Goal: Information Seeking & Learning: Learn about a topic

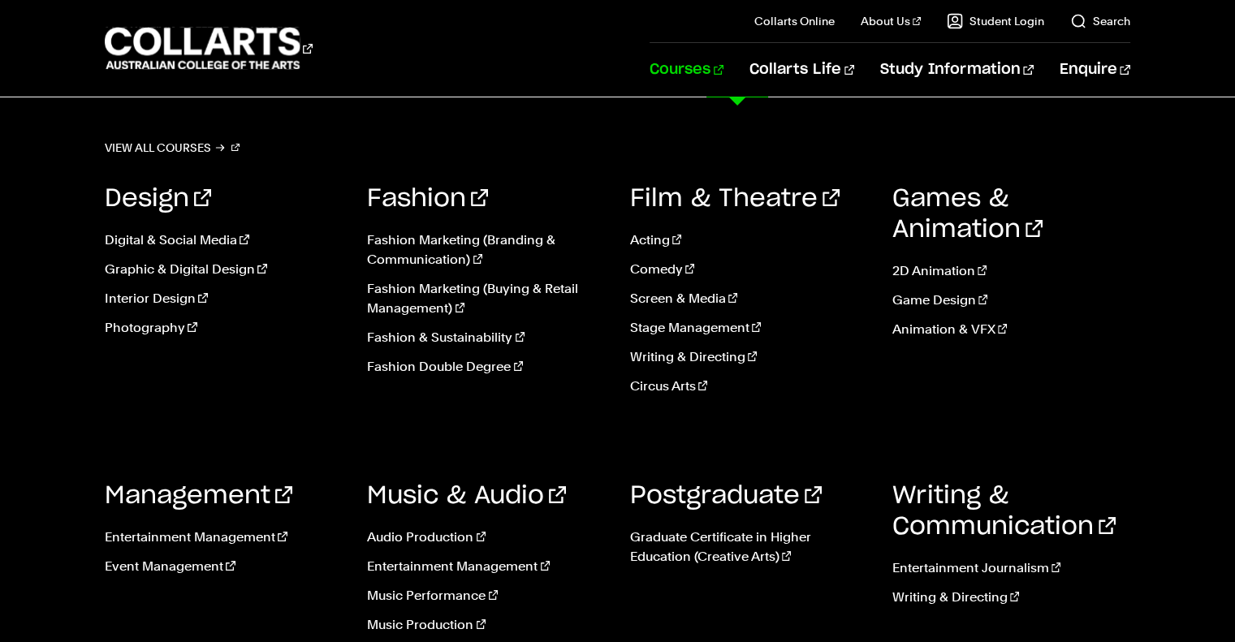
click at [724, 65] on link "Courses" at bounding box center [687, 70] width 74 height 54
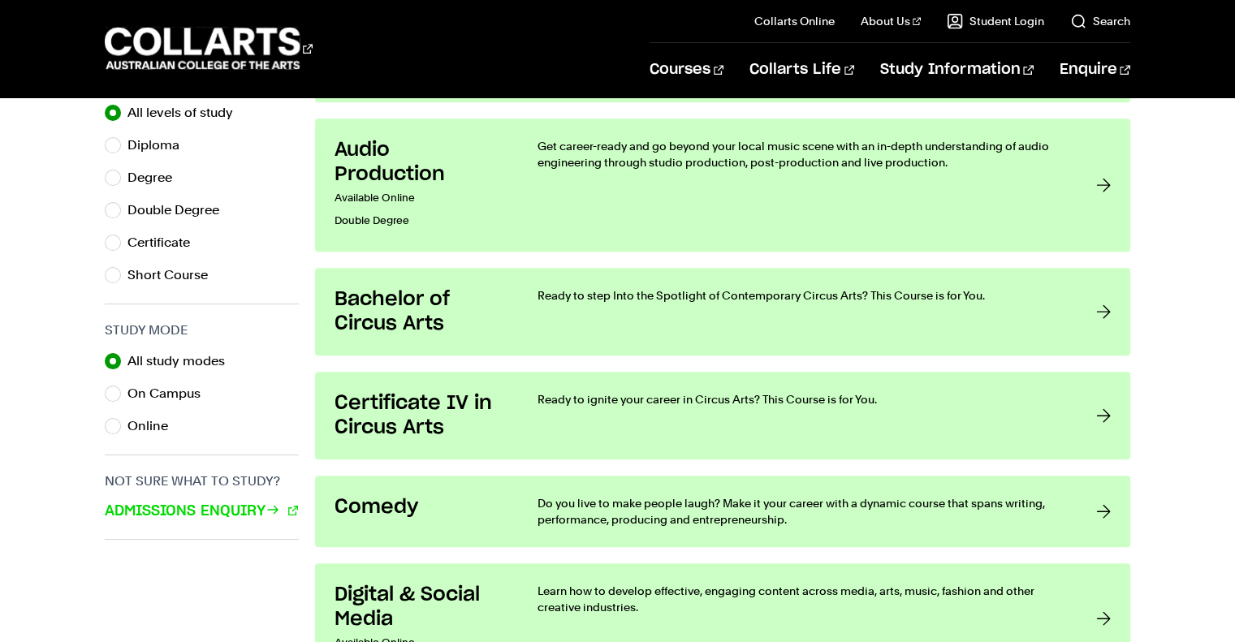
scroll to position [875, 0]
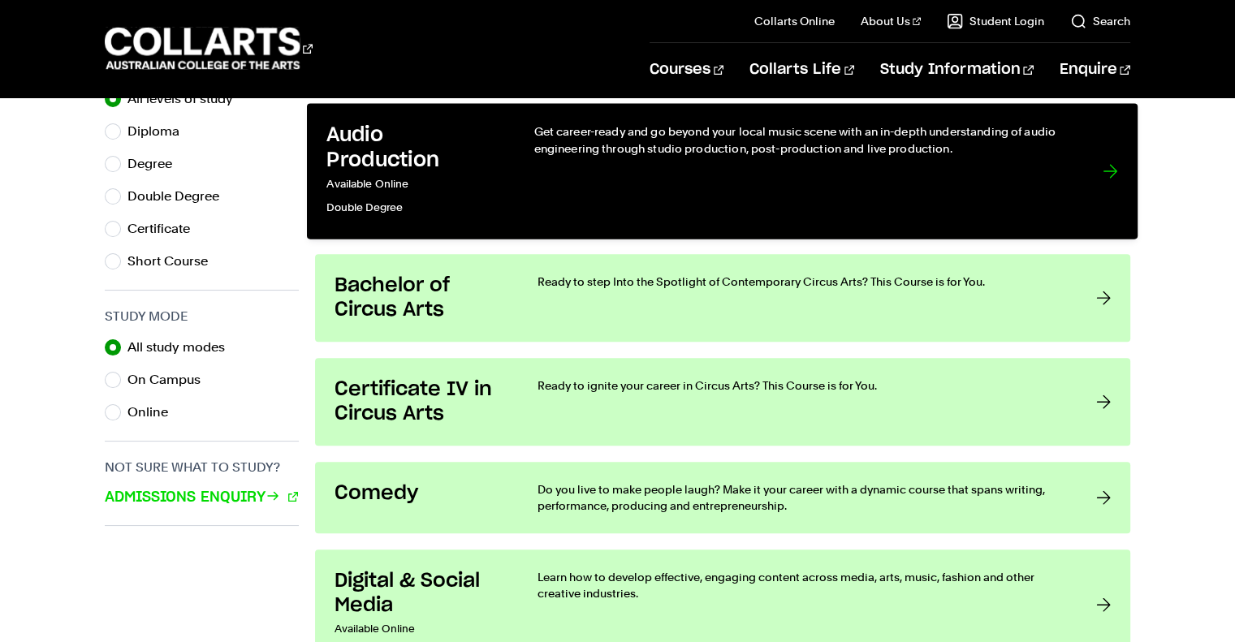
click at [939, 198] on div "Get career-ready and go beyond your local music scene with an in-depth understa…" at bounding box center [802, 171] width 536 height 96
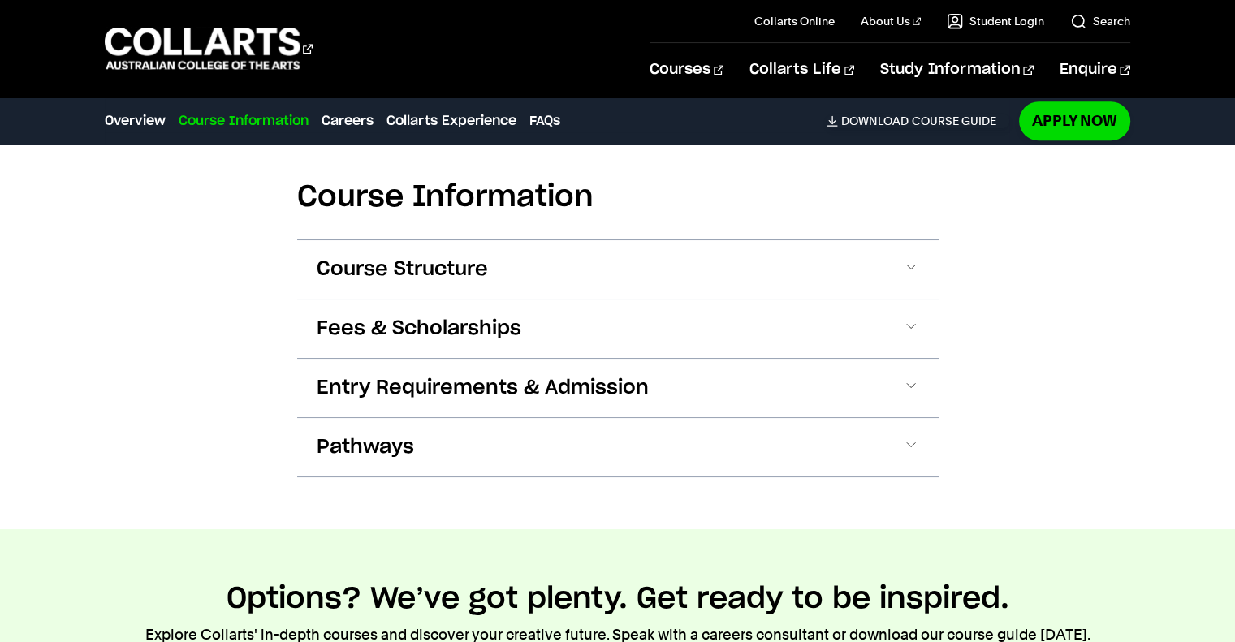
scroll to position [1602, 0]
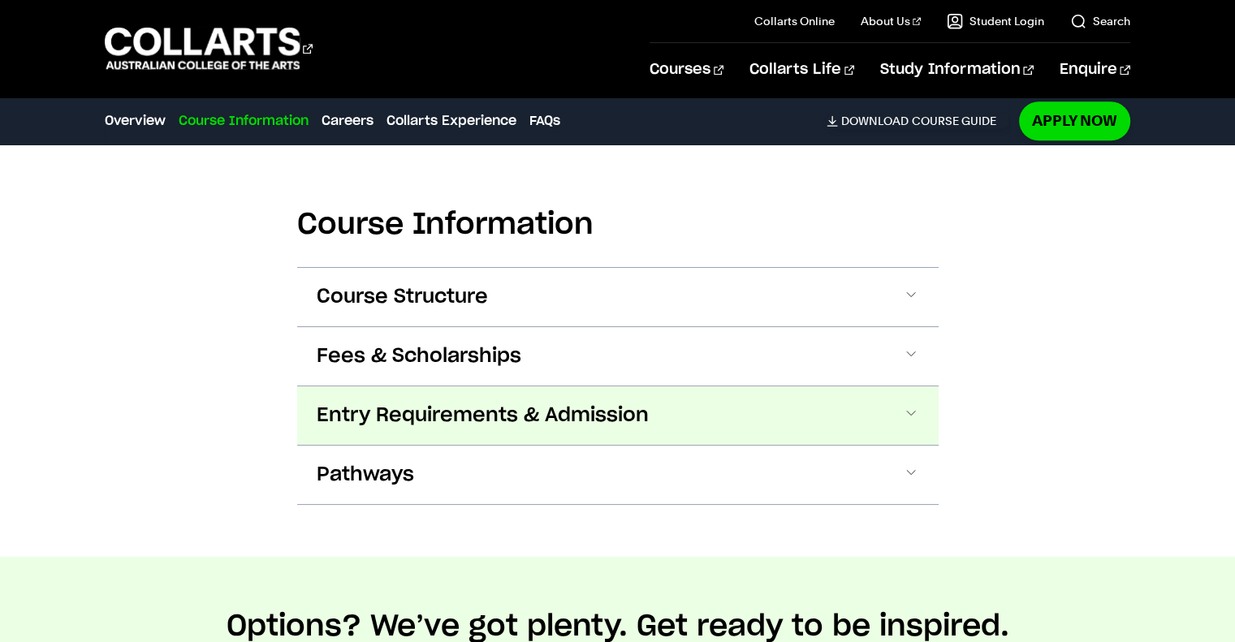
click at [567, 403] on span "Entry Requirements & Admission" at bounding box center [483, 416] width 332 height 26
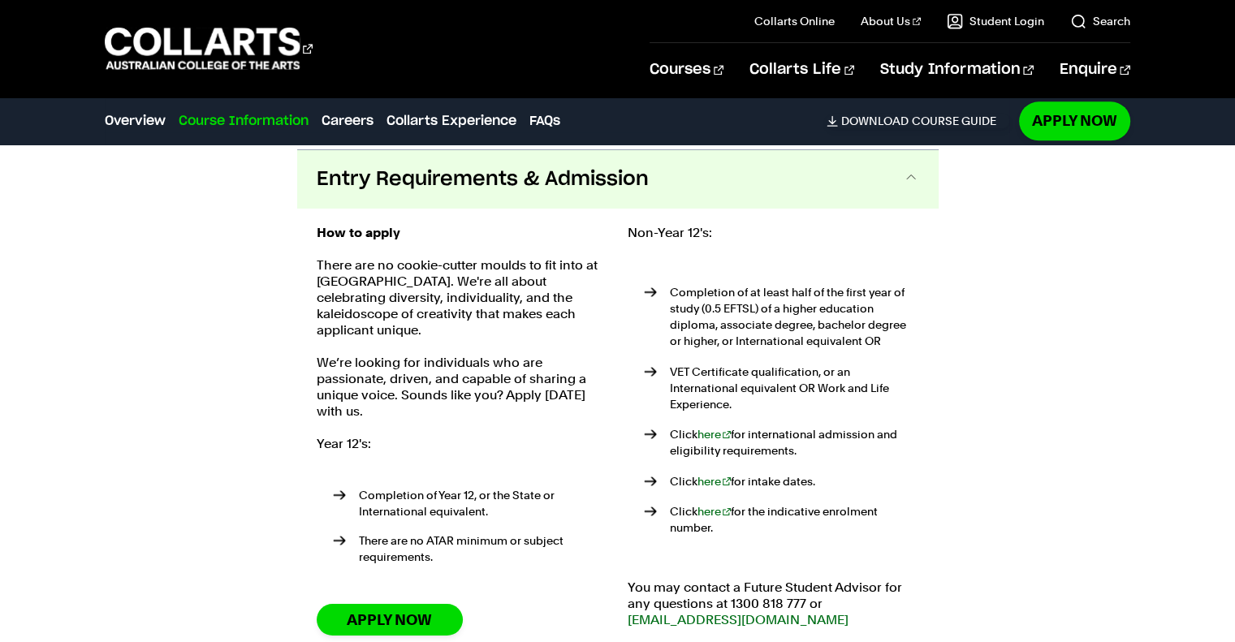
scroll to position [1841, 0]
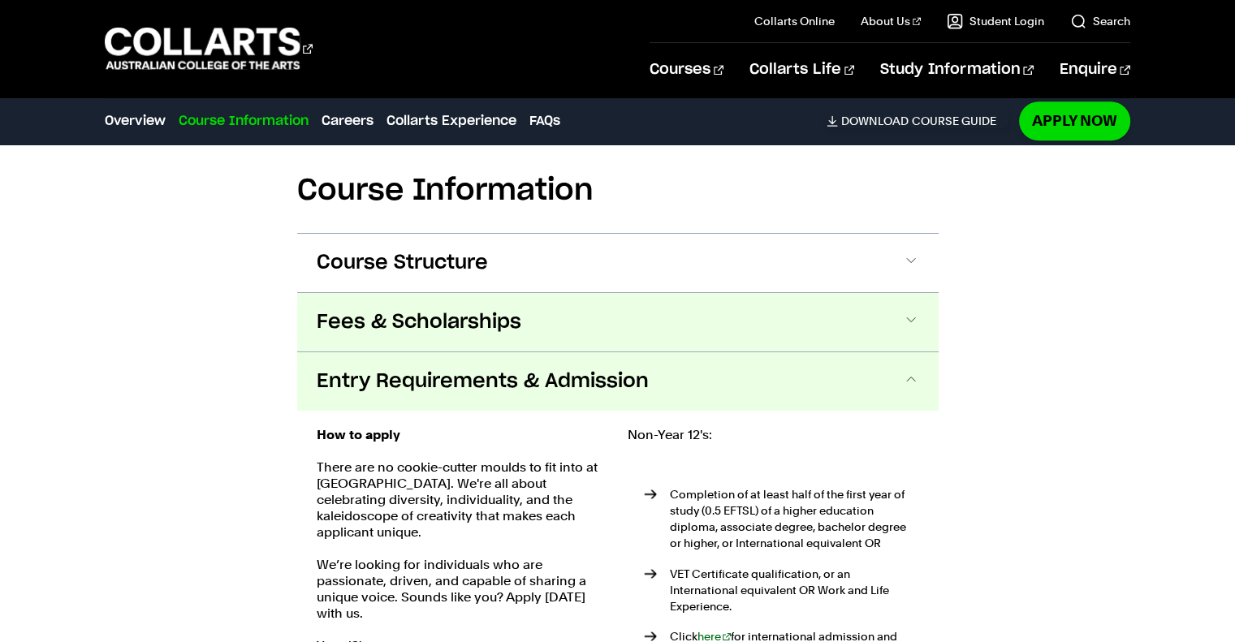
click at [326, 309] on span "Fees & Scholarships" at bounding box center [419, 322] width 205 height 26
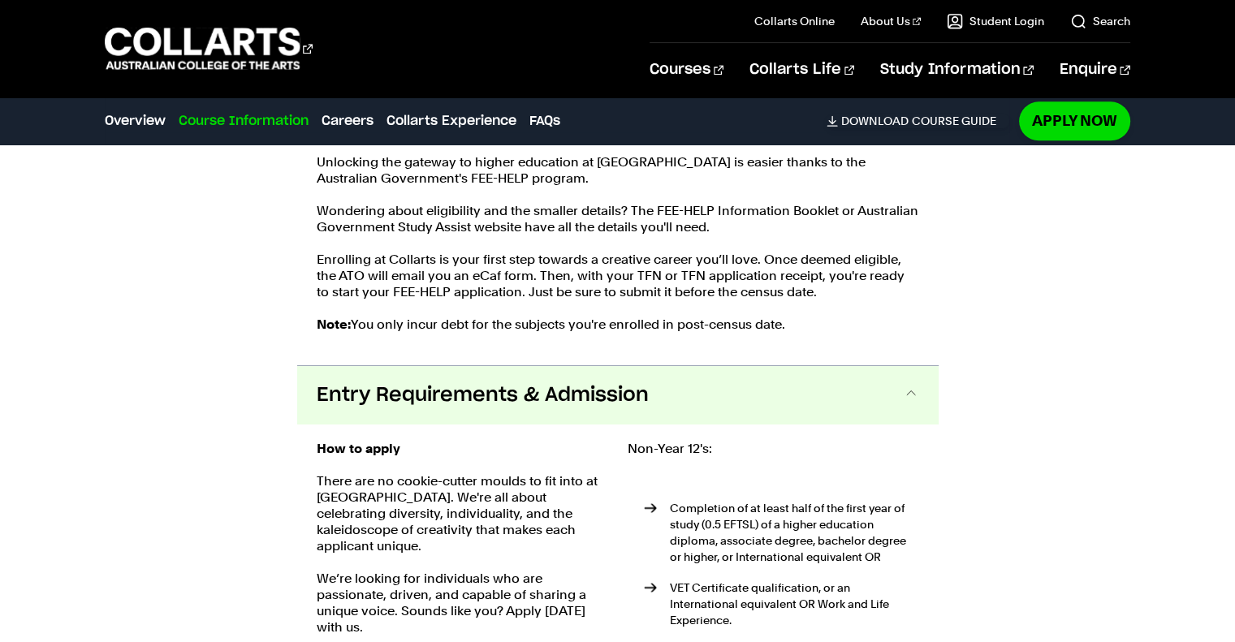
scroll to position [2059, 0]
click at [251, 591] on div "Course Information Course Structure Bachelor of Audio Production The Bachelor d…" at bounding box center [617, 331] width 1235 height 1314
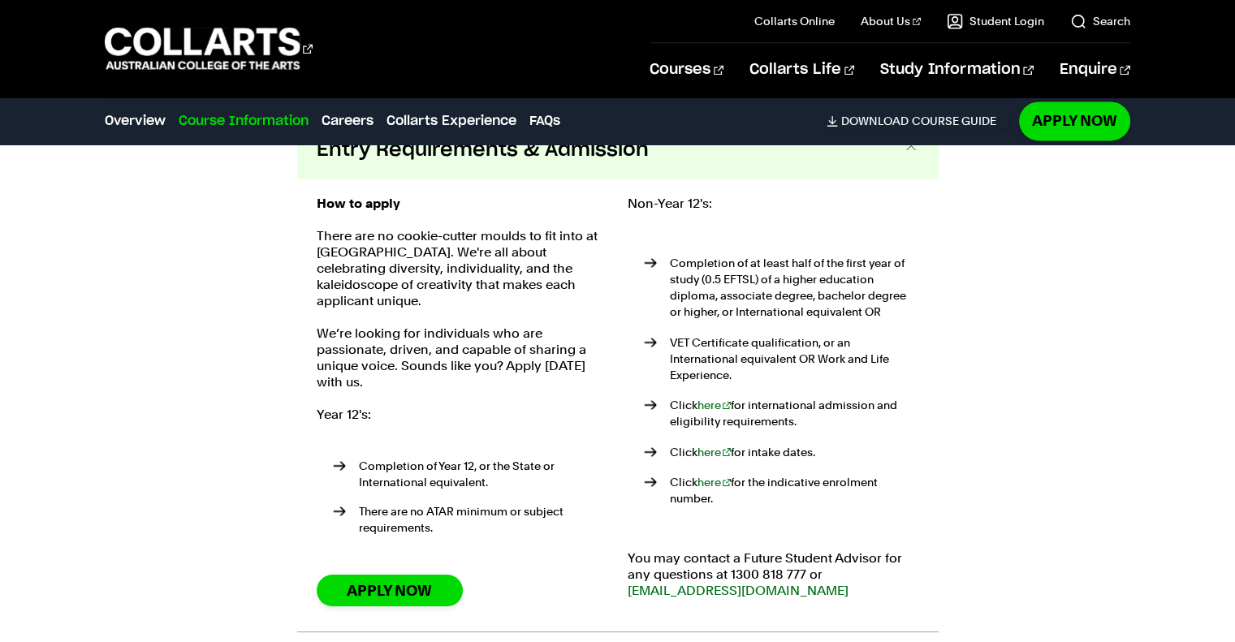
scroll to position [2306, 0]
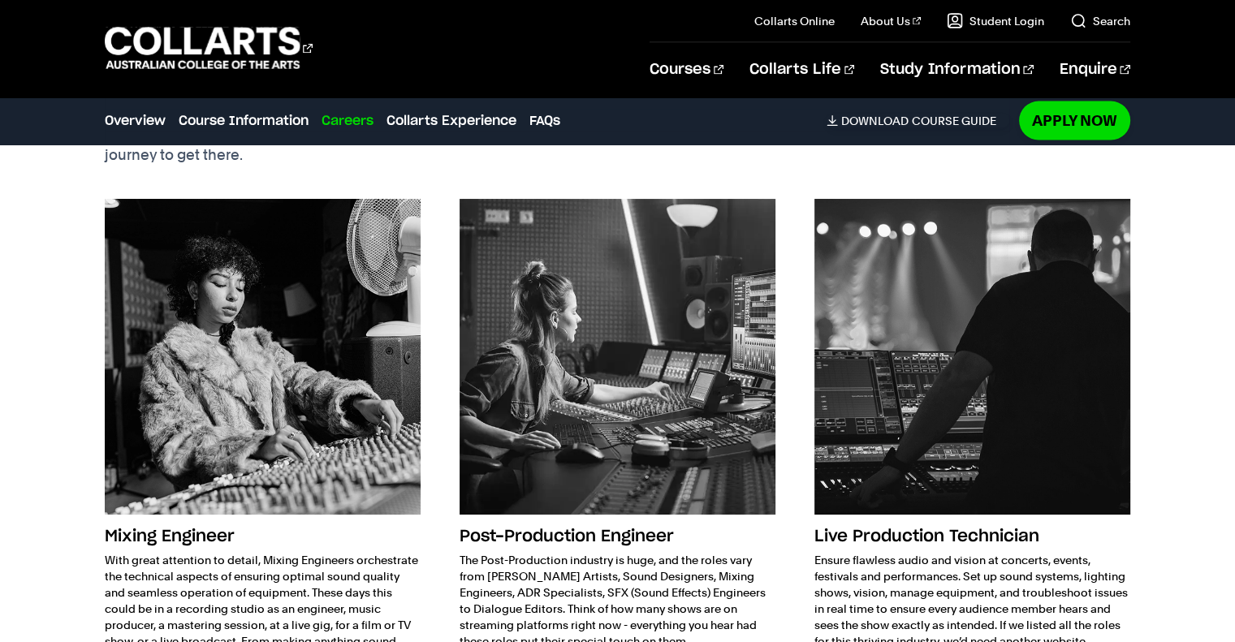
click at [309, 580] on p "With great attention to detail, Mixing Engineers orchestrate the technical aspe…" at bounding box center [263, 625] width 316 height 146
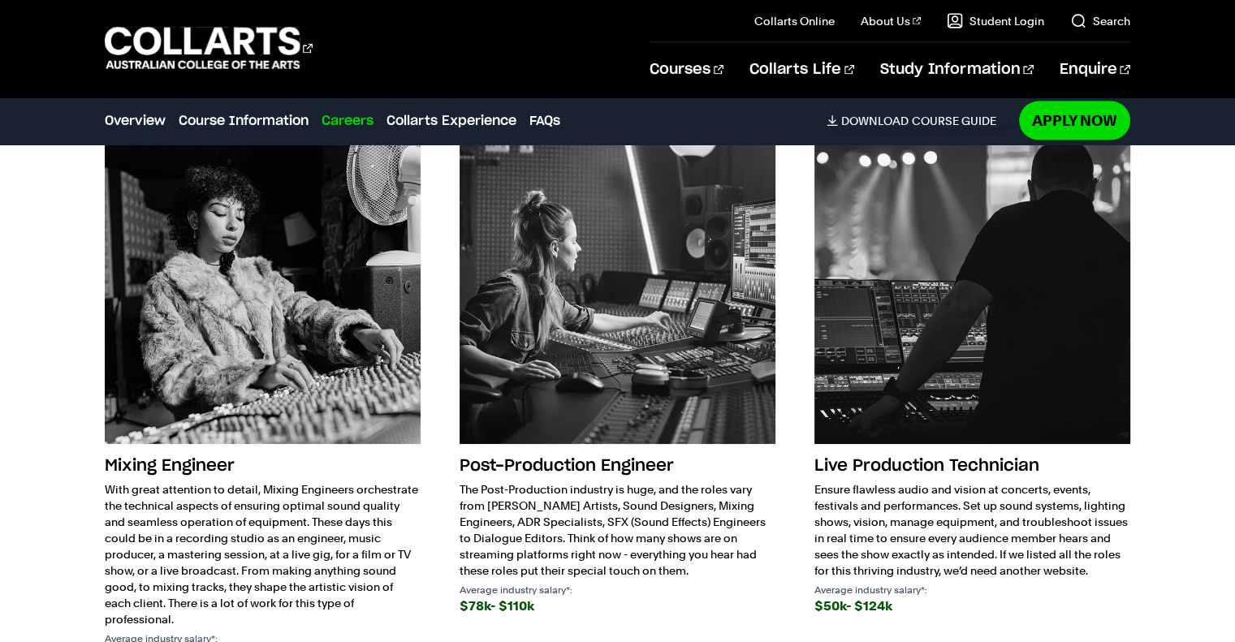
scroll to position [3373, 0]
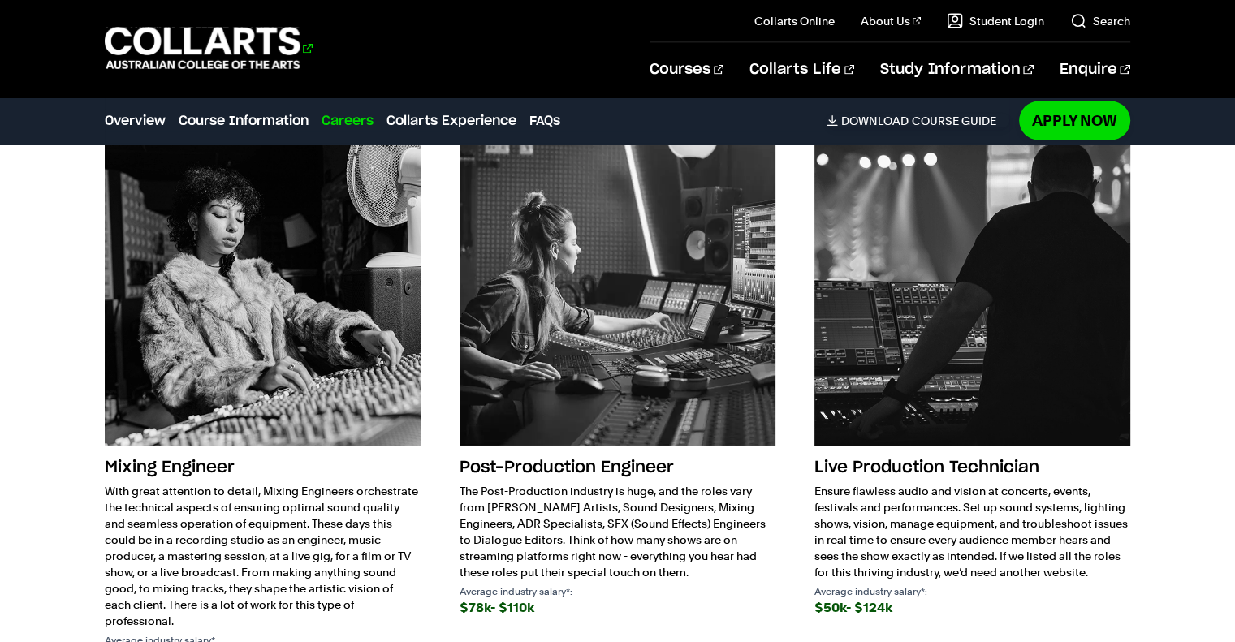
click at [210, 42] on 1 "Go to homepage" at bounding box center [203, 49] width 196 height 42
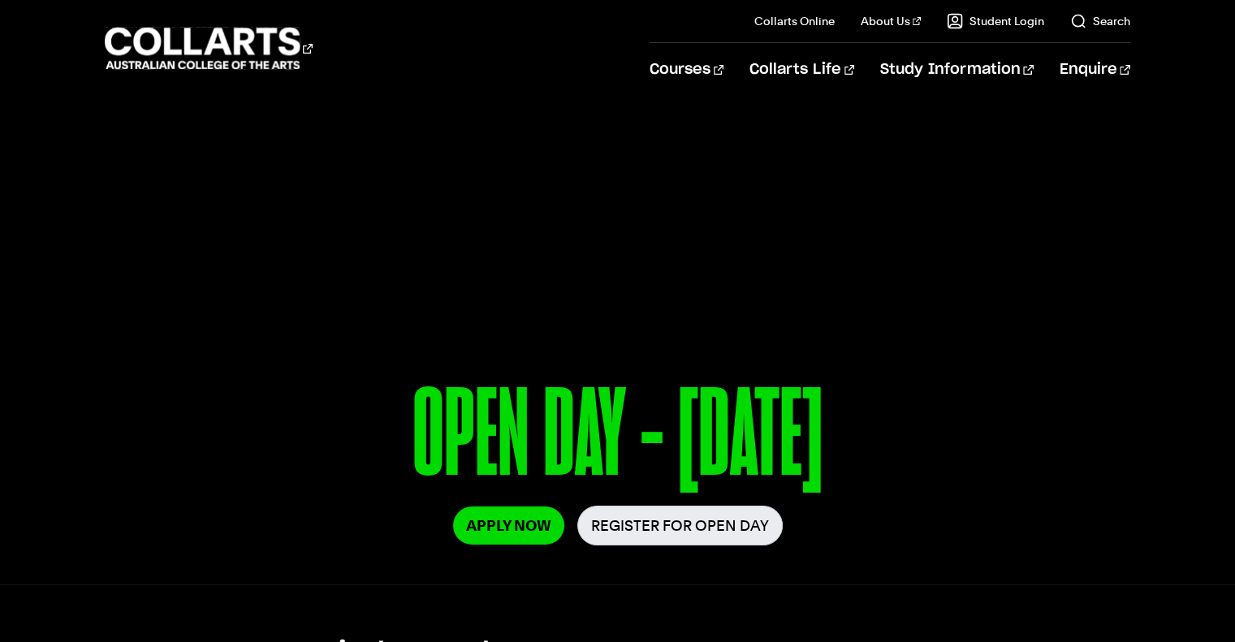
drag, startPoint x: 1247, startPoint y: 74, endPoint x: 1246, endPoint y: 57, distance: 17.1
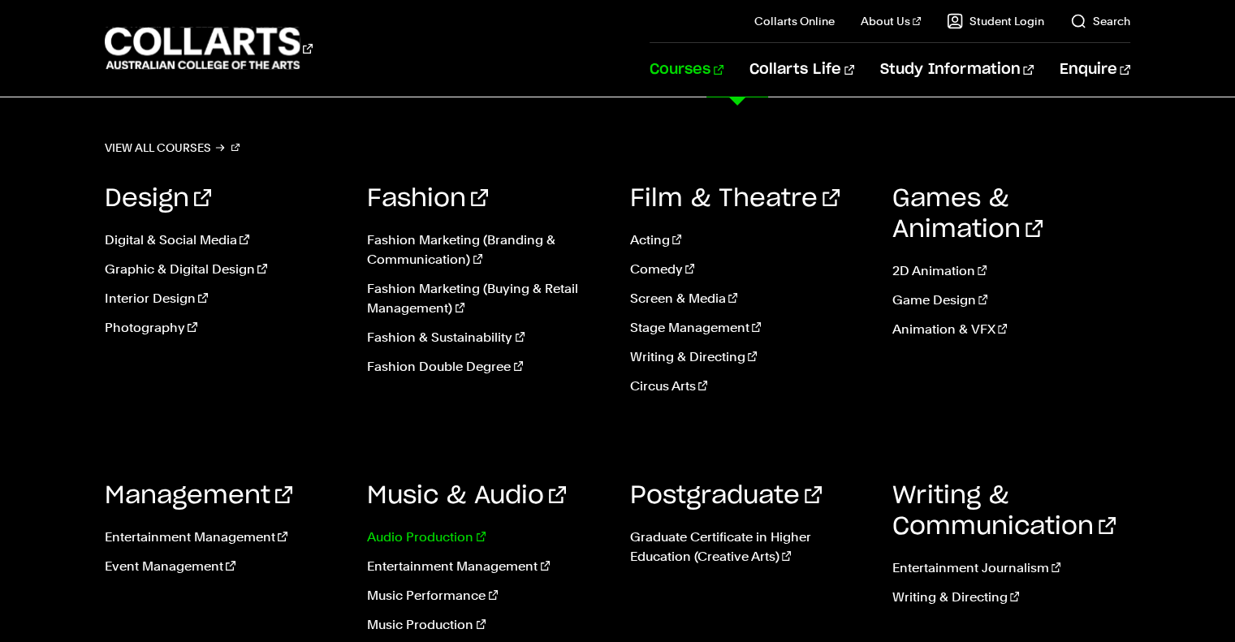
click at [424, 530] on link "Audio Production" at bounding box center [486, 537] width 238 height 19
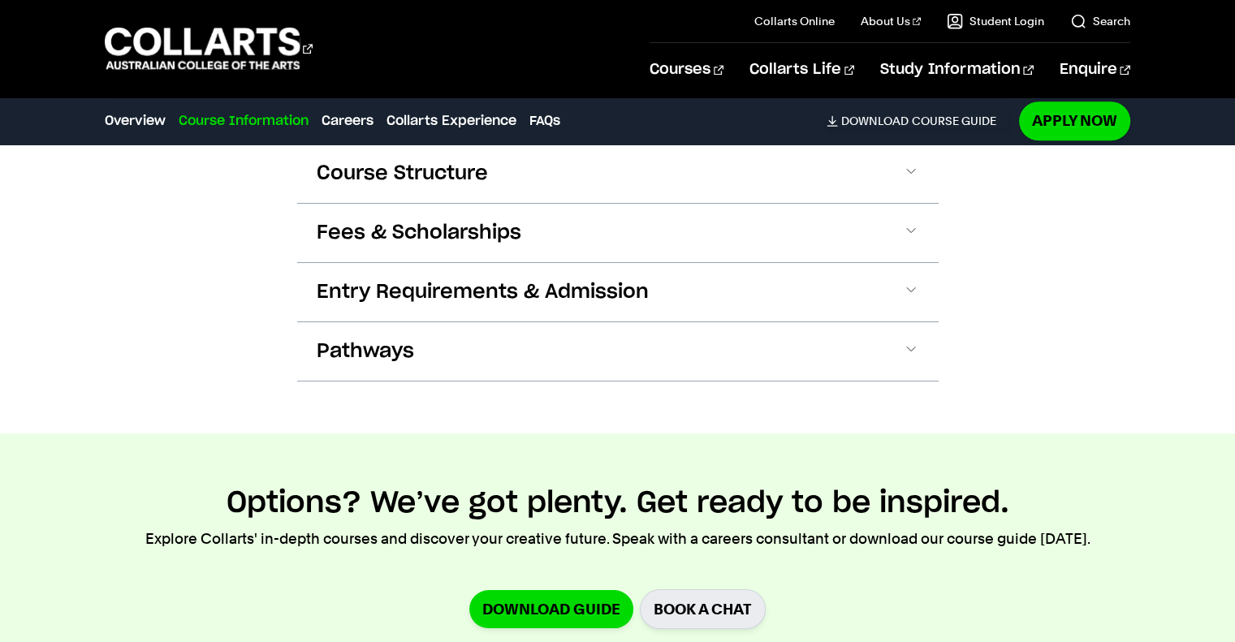
scroll to position [1678, 0]
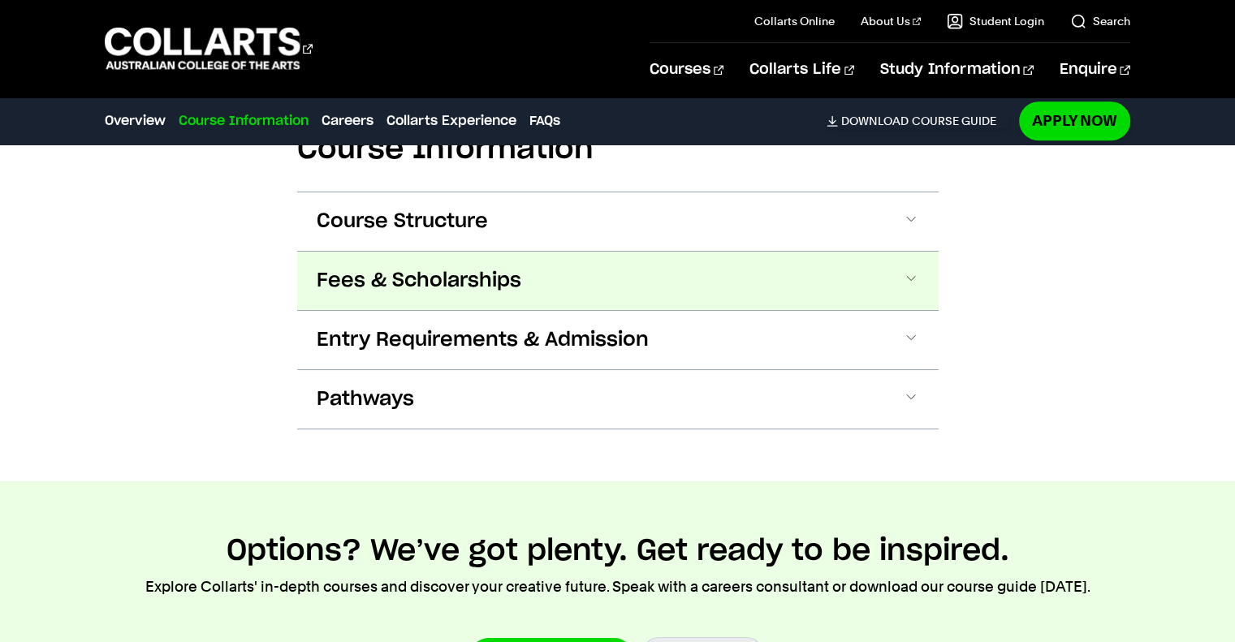
click at [794, 296] on button "Fees & Scholarships" at bounding box center [618, 281] width 642 height 58
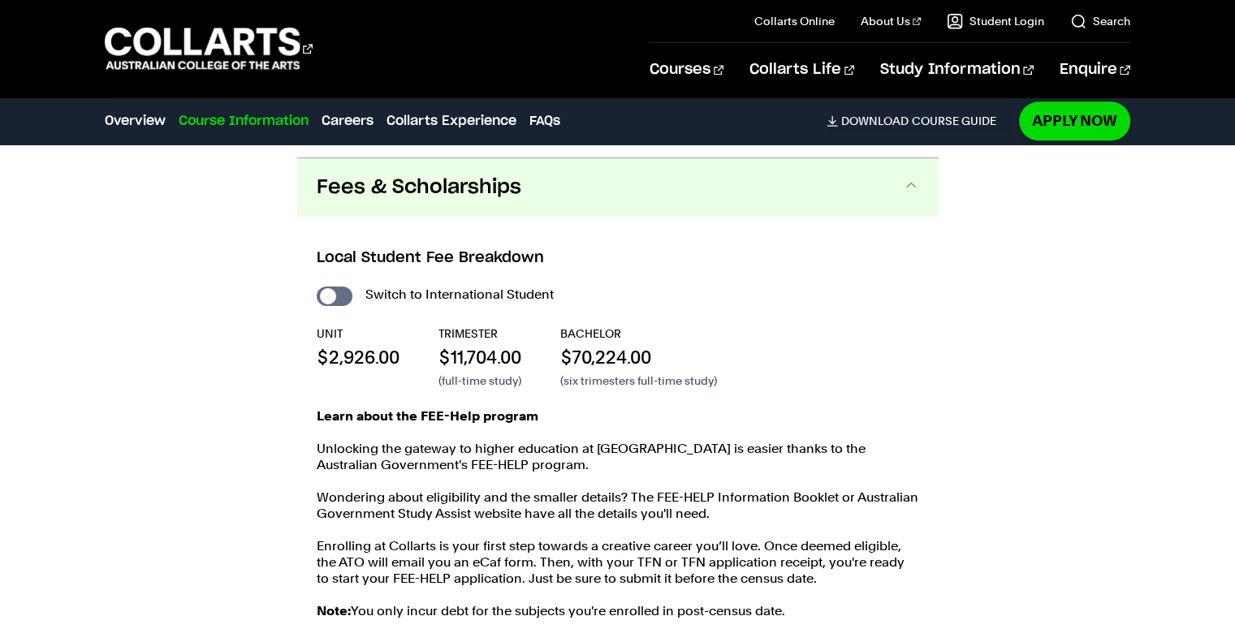
scroll to position [1782, 0]
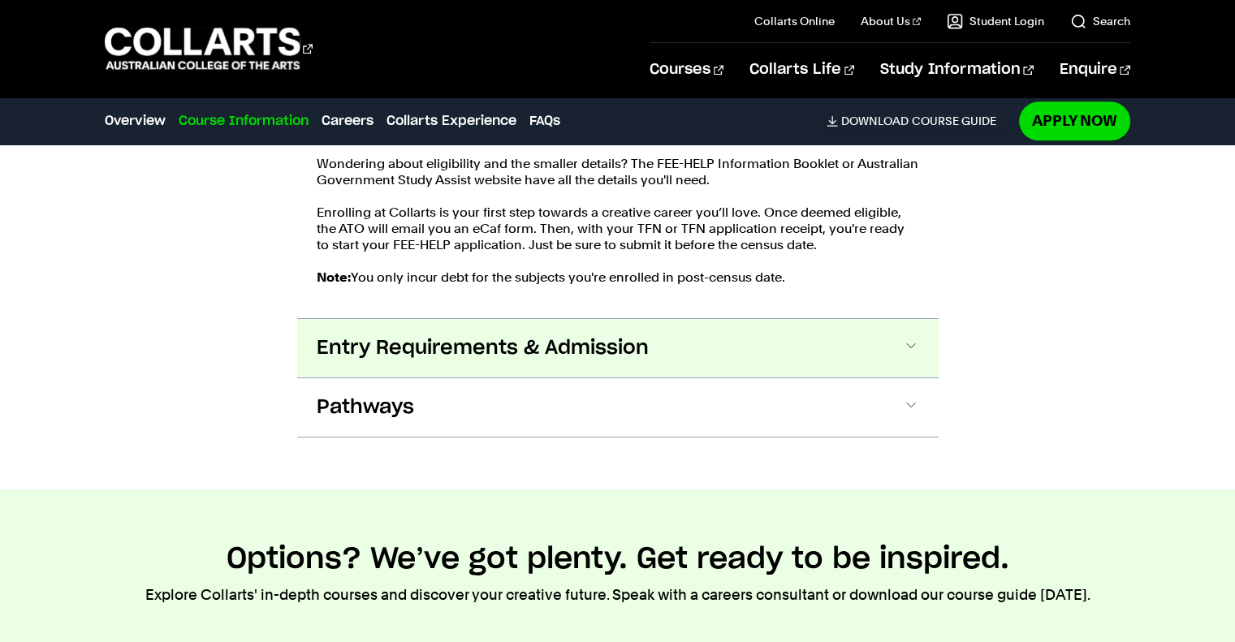
click at [749, 360] on button "Entry Requirements & Admission" at bounding box center [618, 348] width 642 height 58
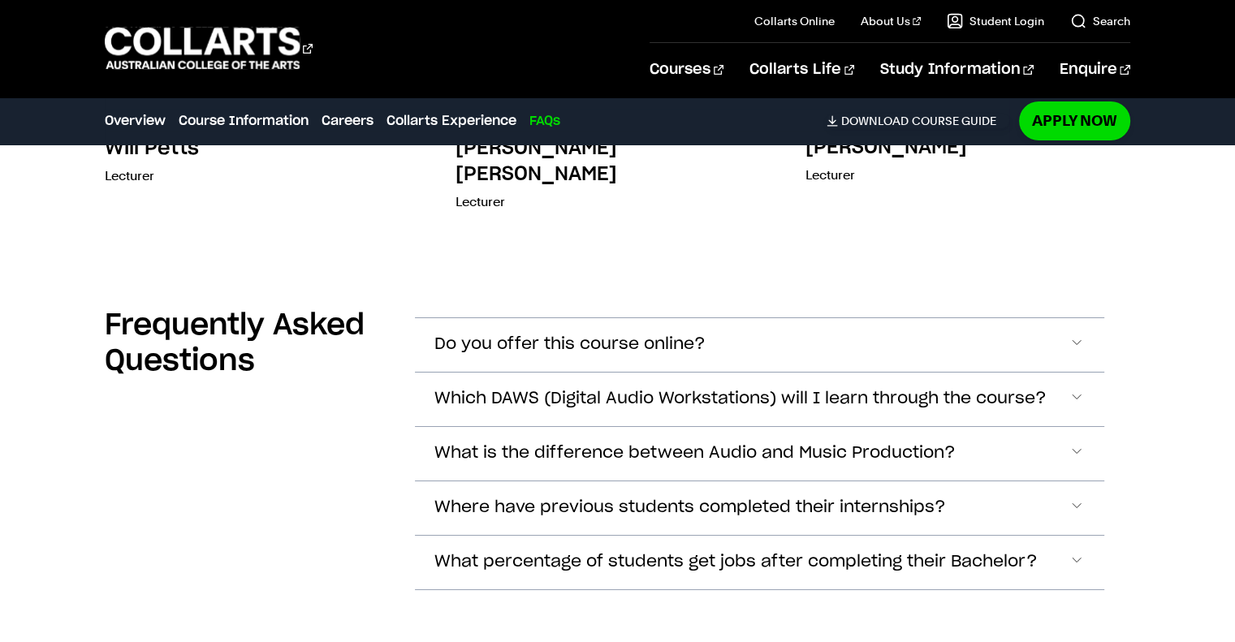
scroll to position [5874, 0]
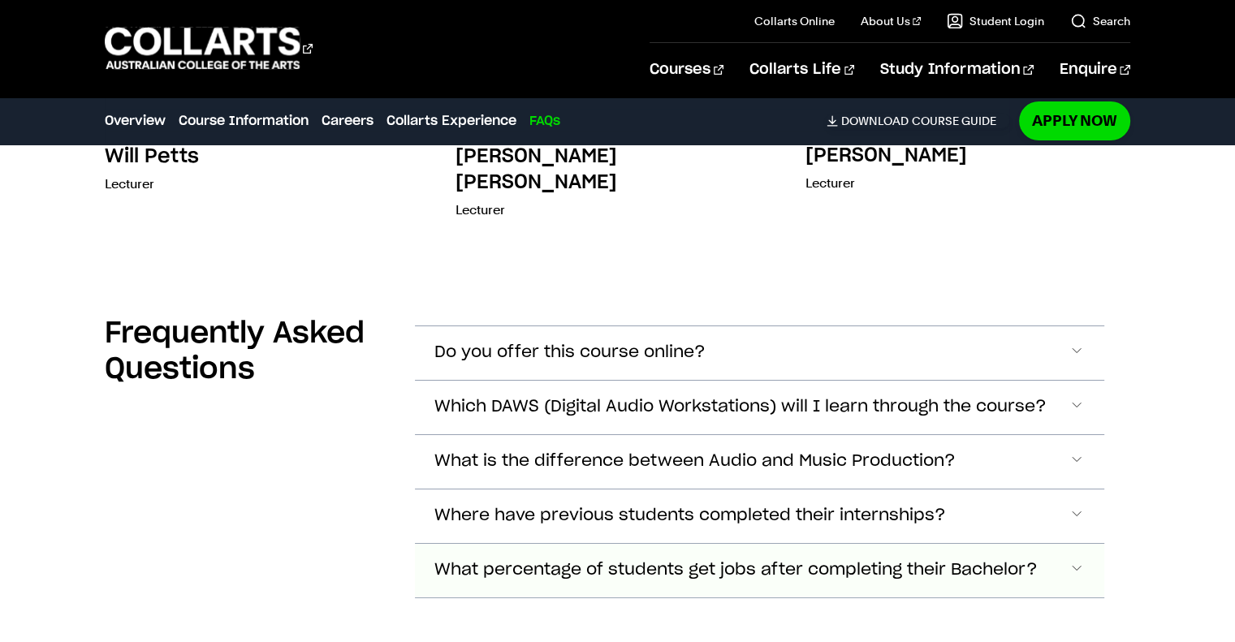
click at [1059, 380] on button "What percentage of students get jobs after completing their Bachelor?" at bounding box center [759, 353] width 689 height 54
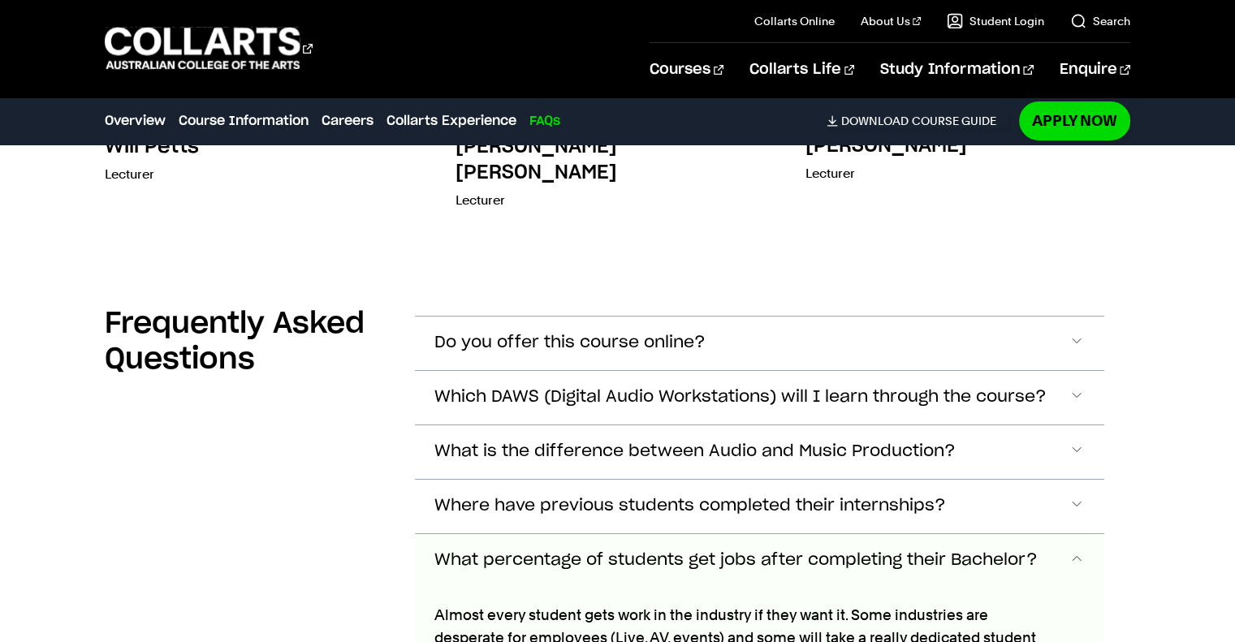
scroll to position [5899, 0]
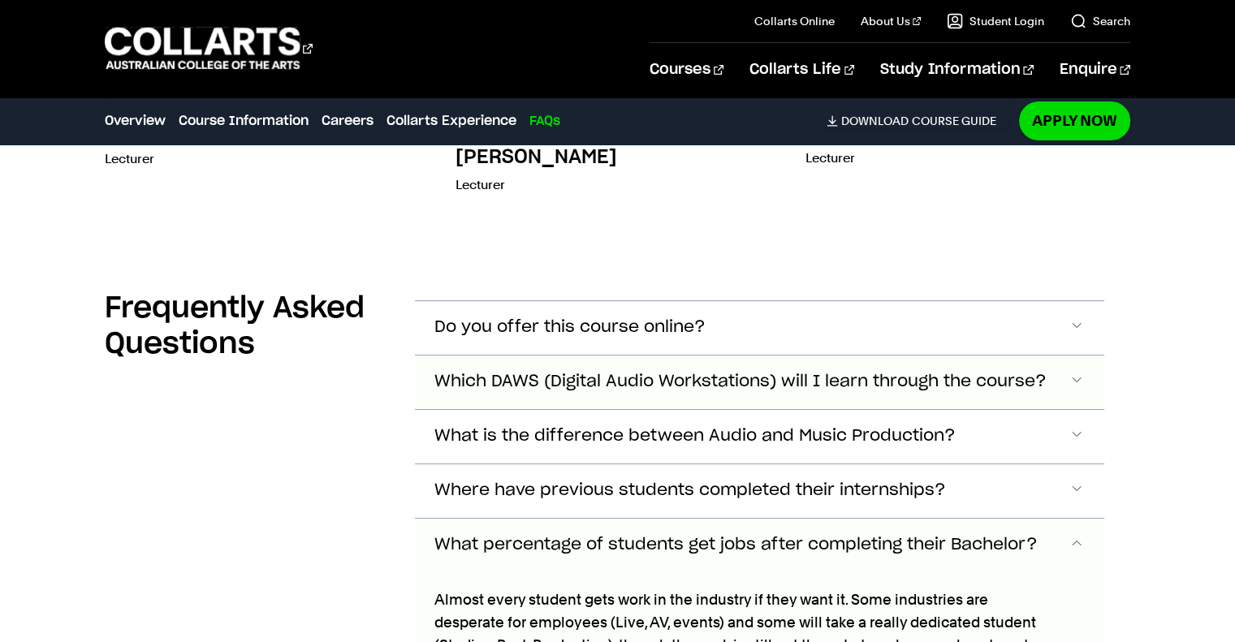
click at [1060, 318] on button "Which DAWS (Digital Audio Workstations) will I learn through the course?" at bounding box center [759, 328] width 689 height 54
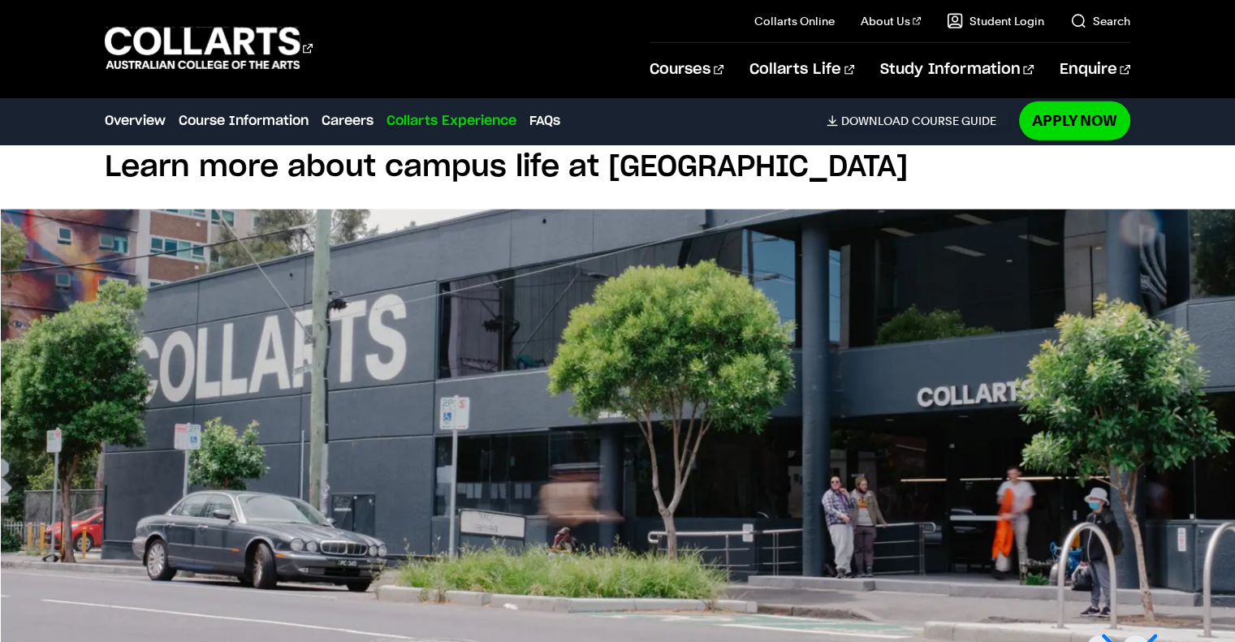
scroll to position [4073, 0]
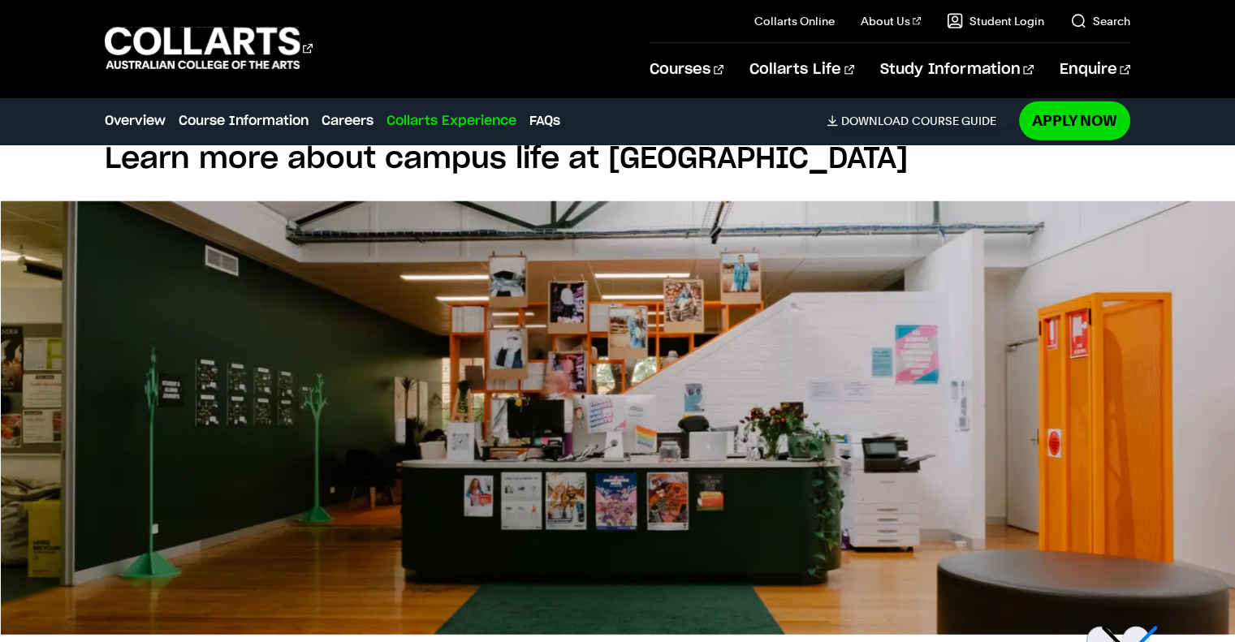
click at [1111, 627] on div at bounding box center [1101, 645] width 28 height 36
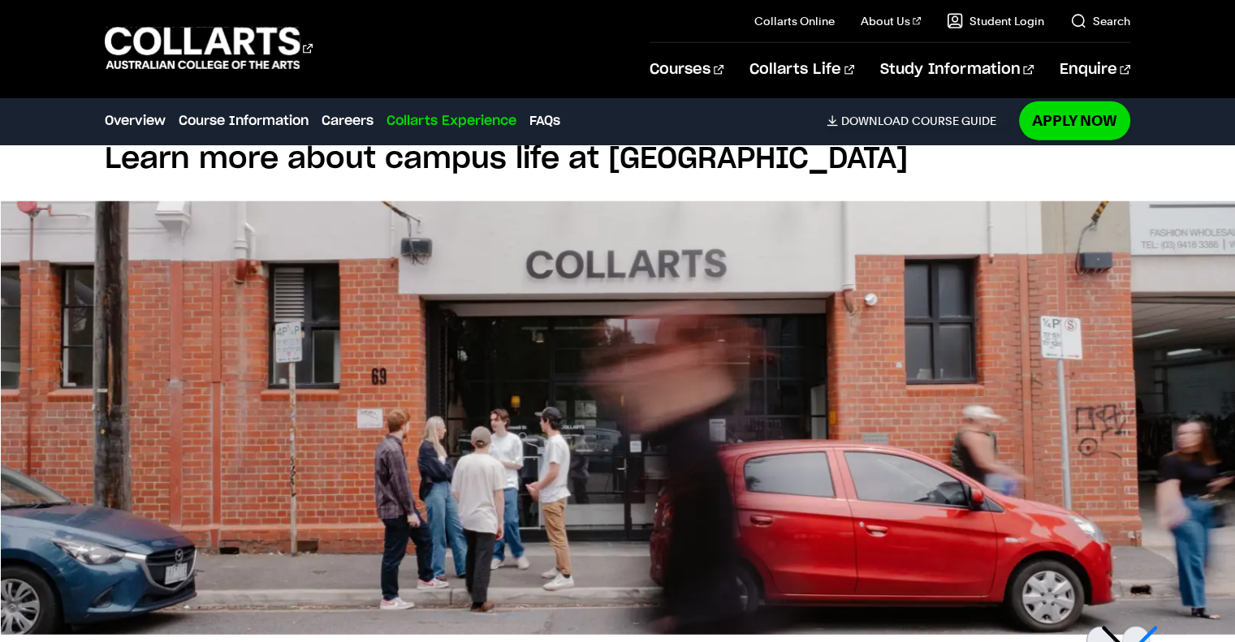
click at [1111, 627] on div at bounding box center [1101, 645] width 28 height 36
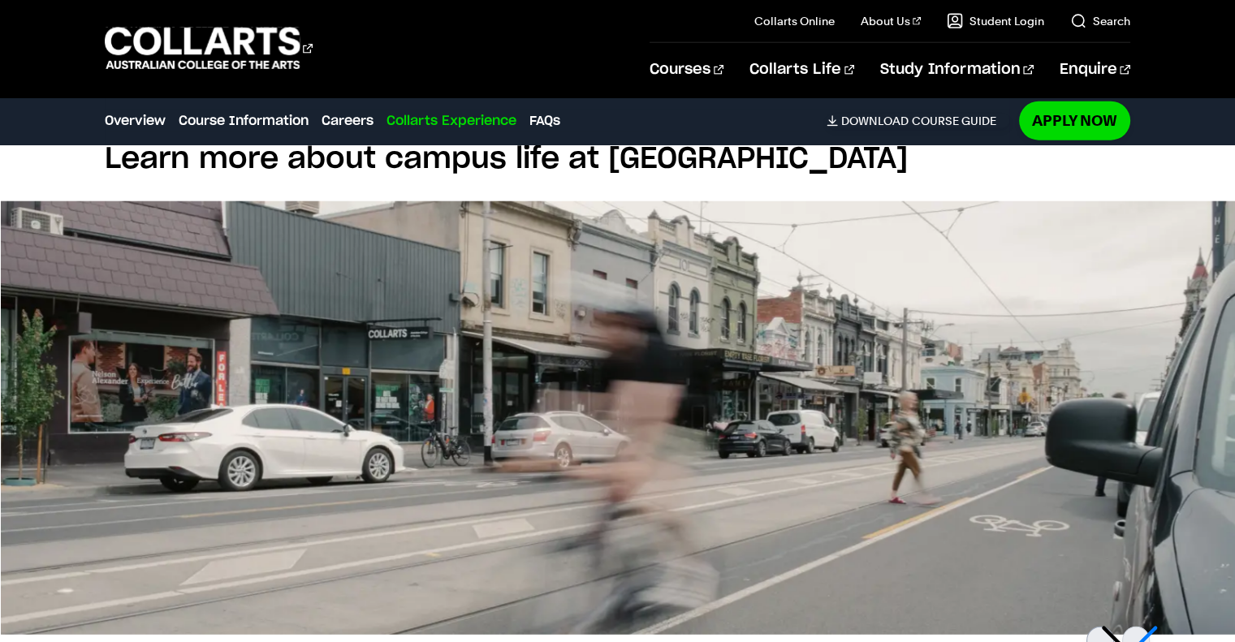
click at [1111, 627] on div at bounding box center [1101, 645] width 28 height 36
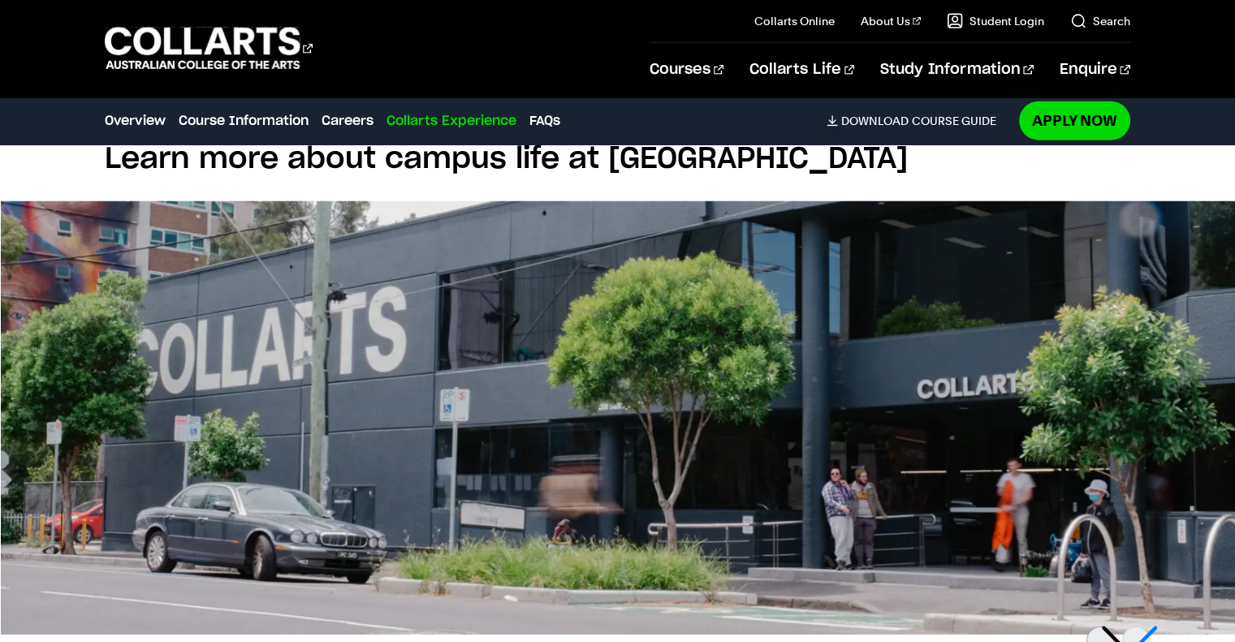
click at [1111, 627] on div at bounding box center [1101, 645] width 28 height 36
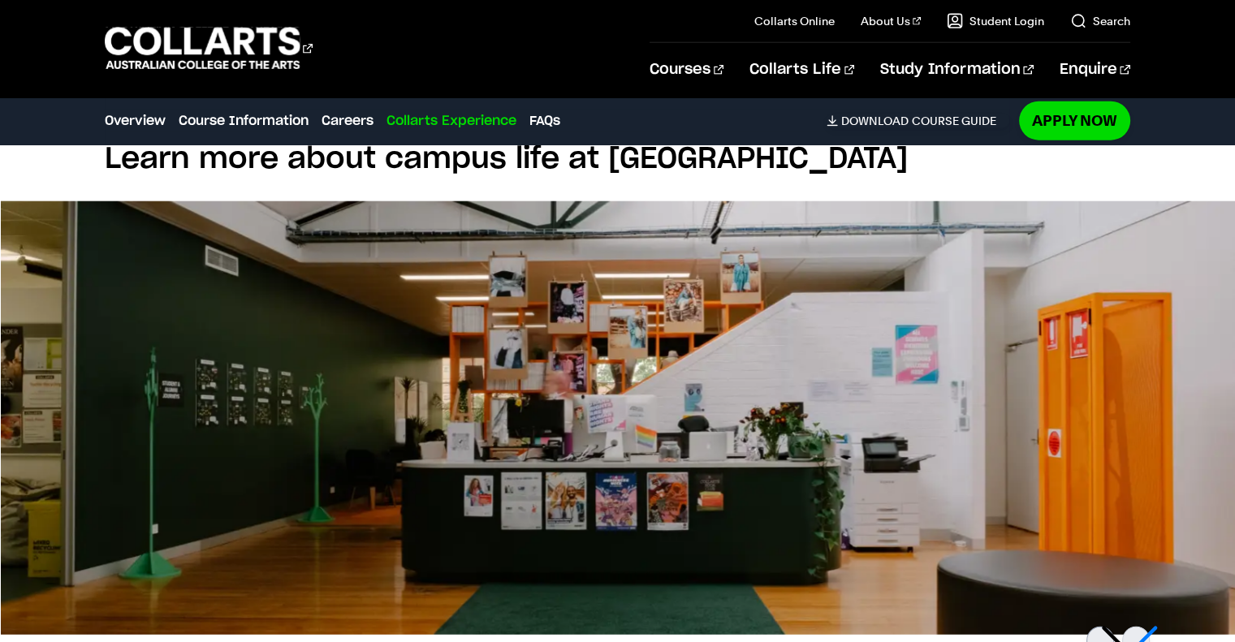
click at [1087, 627] on div at bounding box center [1101, 645] width 28 height 36
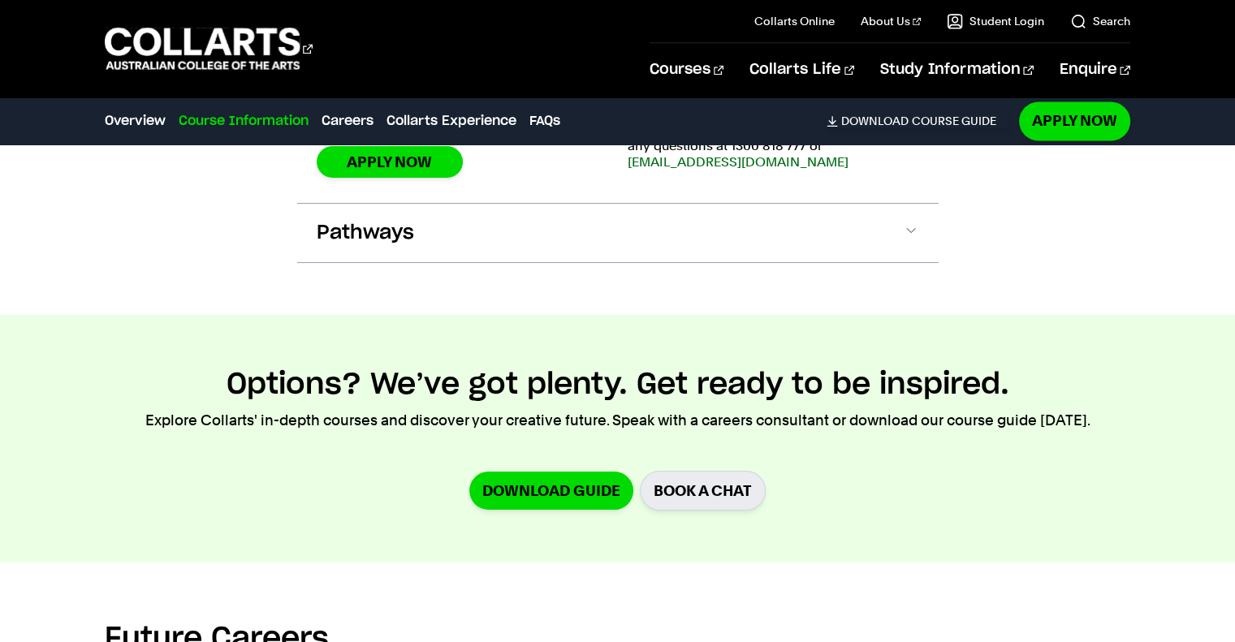
scroll to position [2748, 0]
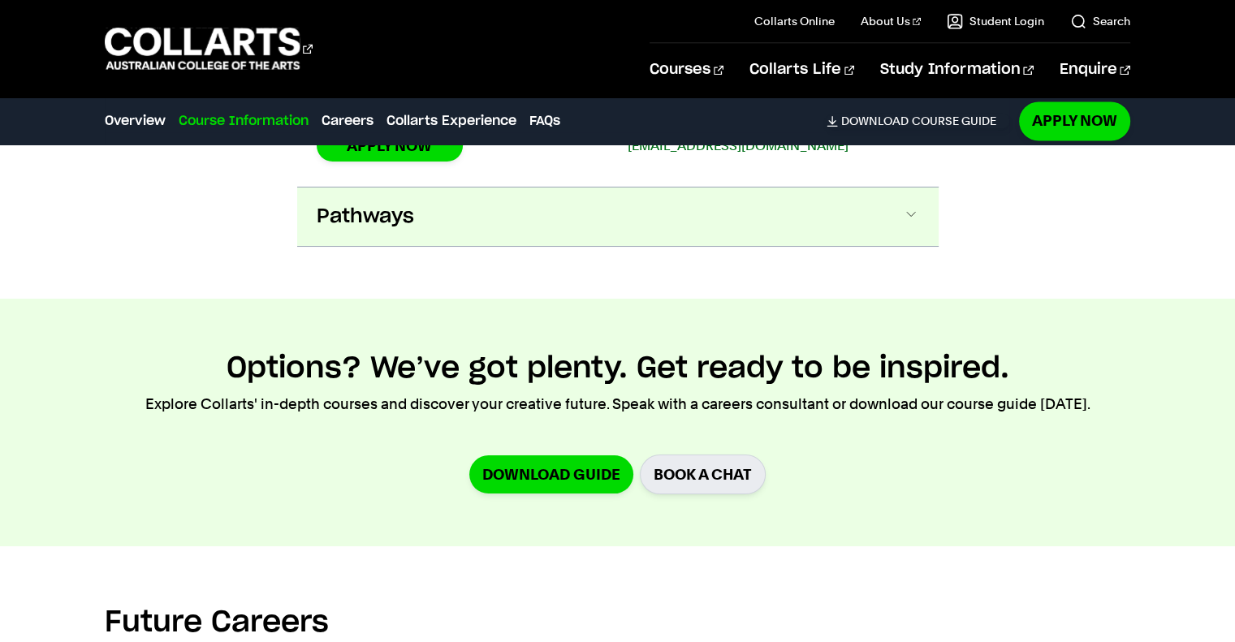
click at [906, 206] on span at bounding box center [911, 216] width 16 height 21
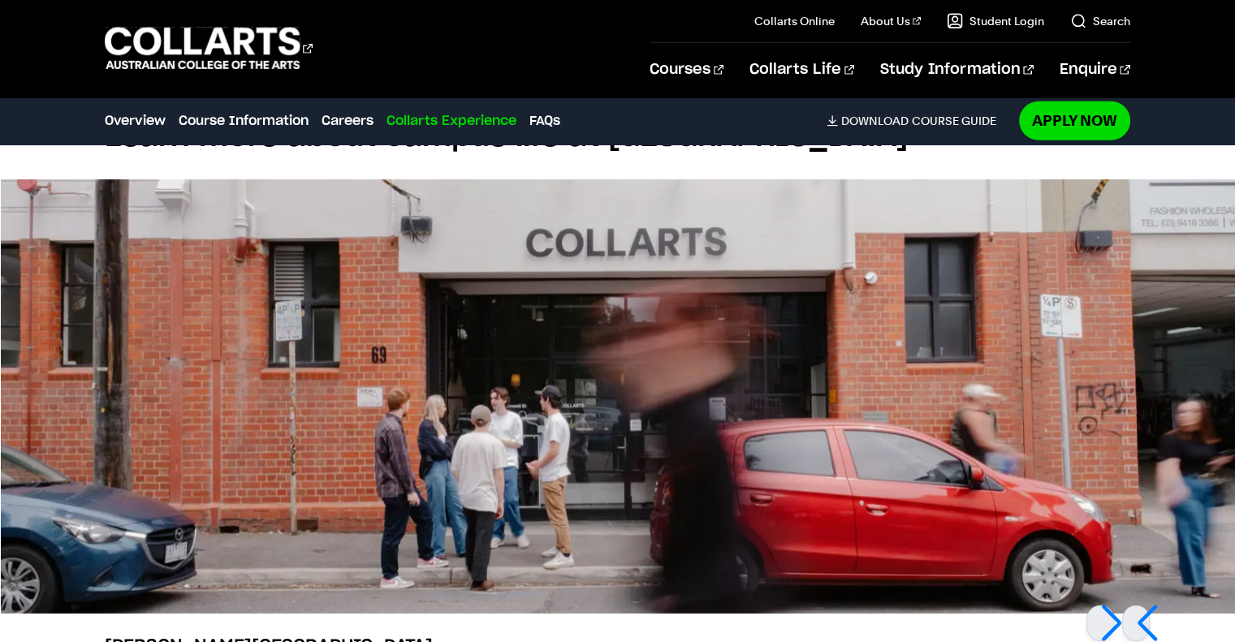
scroll to position [4445, 0]
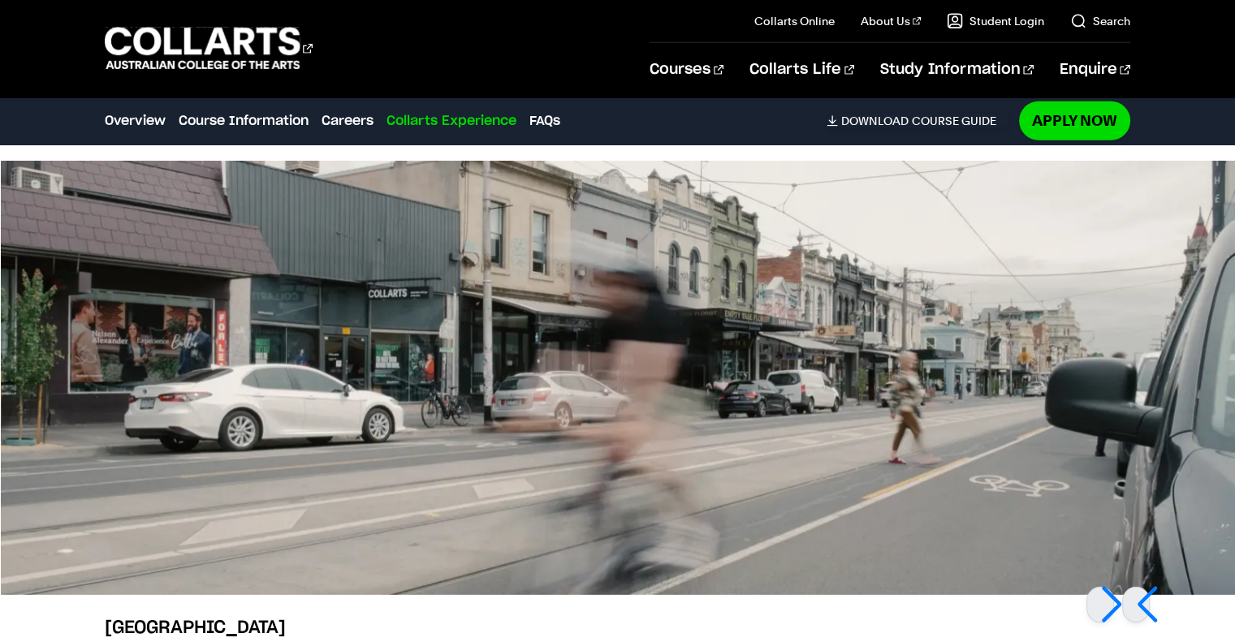
scroll to position [4515, 0]
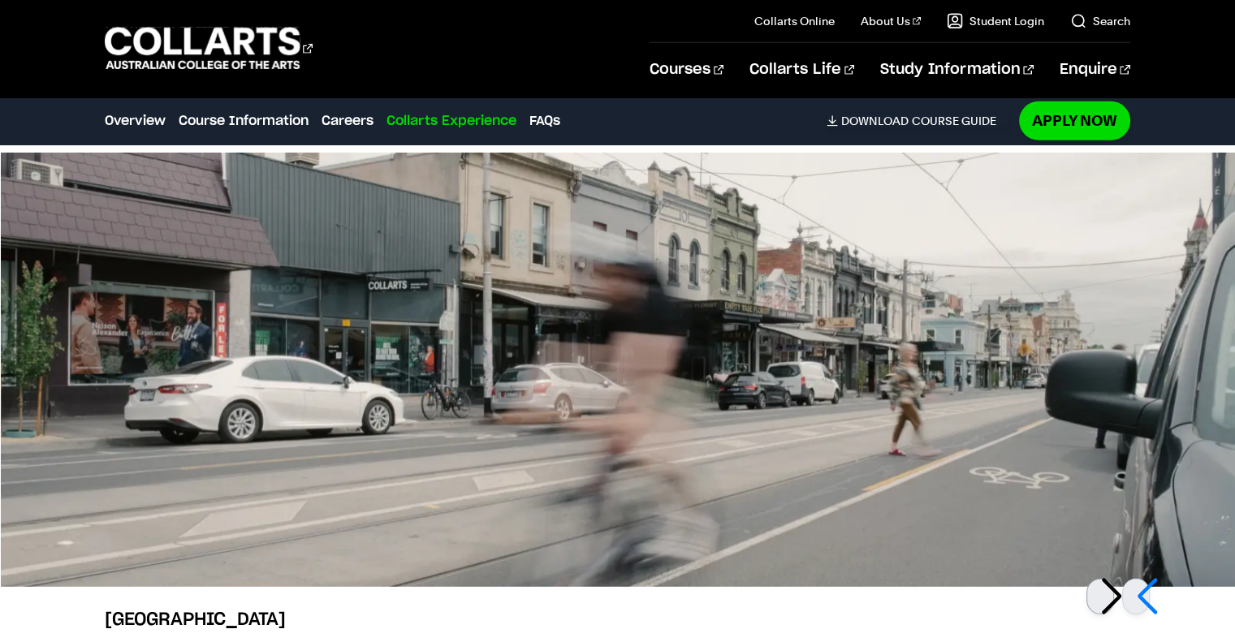
click at [1107, 579] on div at bounding box center [1101, 597] width 28 height 36
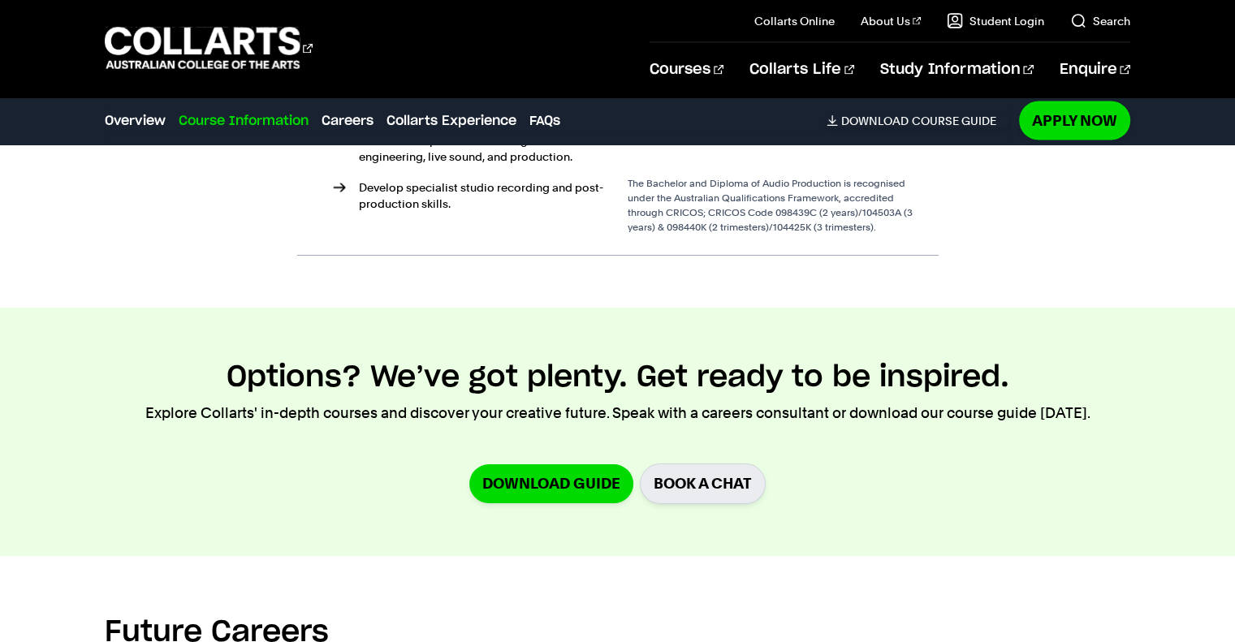
scroll to position [3082, 0]
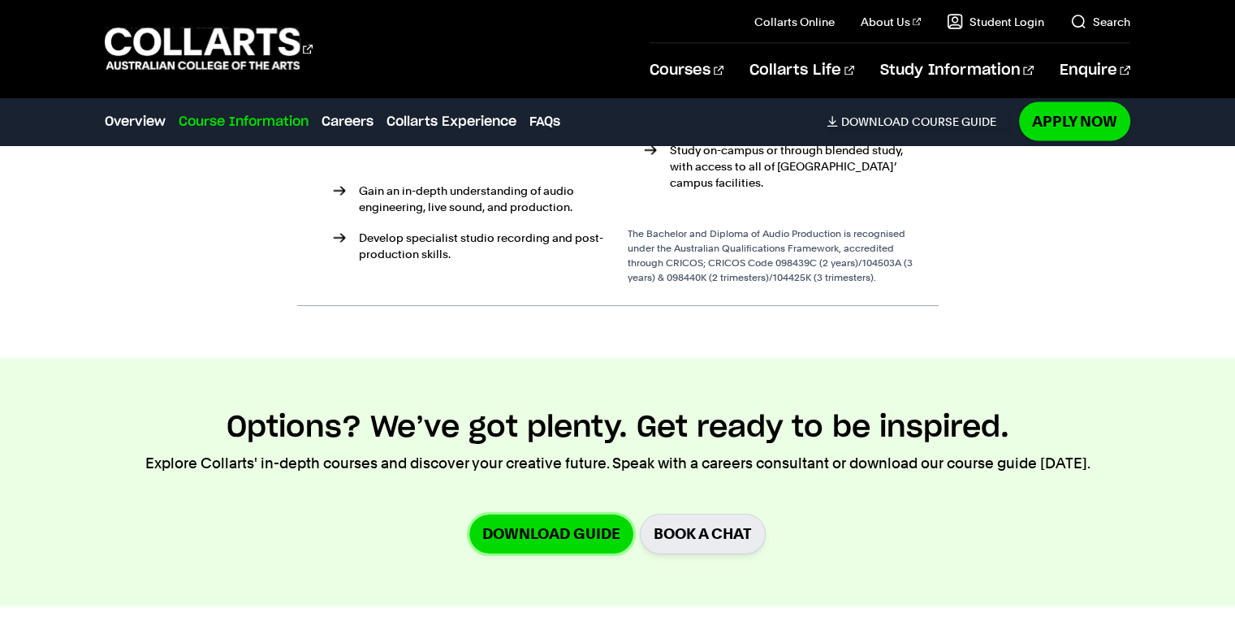
click at [523, 535] on link "Download Guide" at bounding box center [551, 534] width 164 height 38
click at [534, 515] on link "Download Guide" at bounding box center [551, 534] width 164 height 38
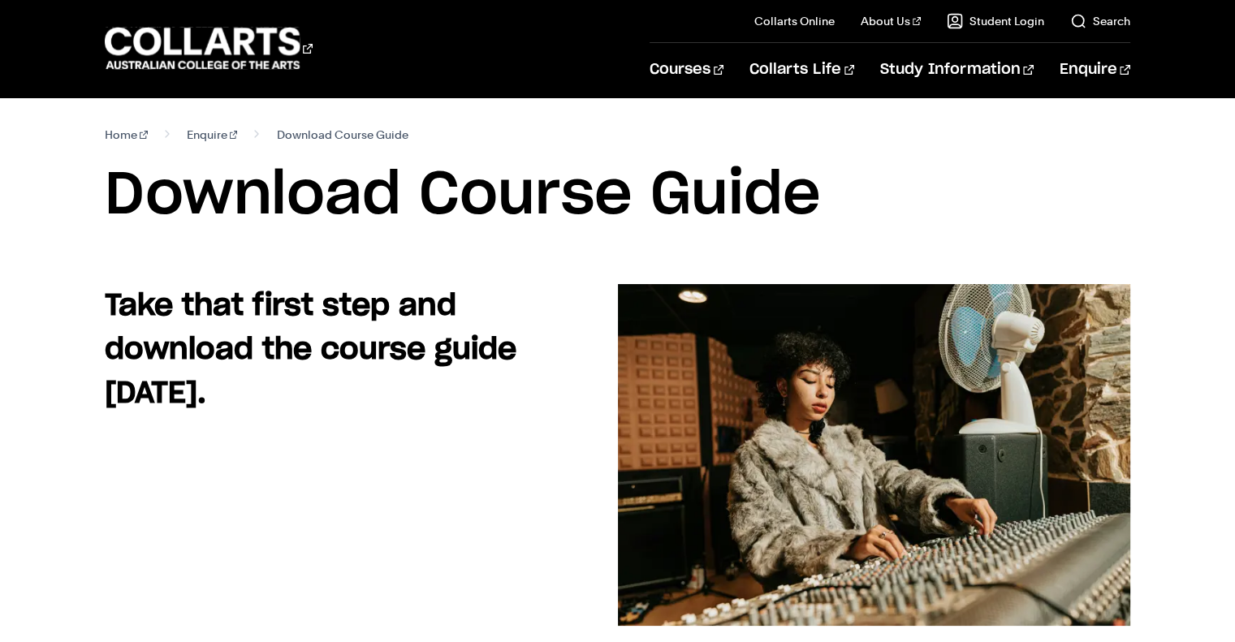
drag, startPoint x: 1247, startPoint y: 126, endPoint x: 1235, endPoint y: -24, distance: 149.9
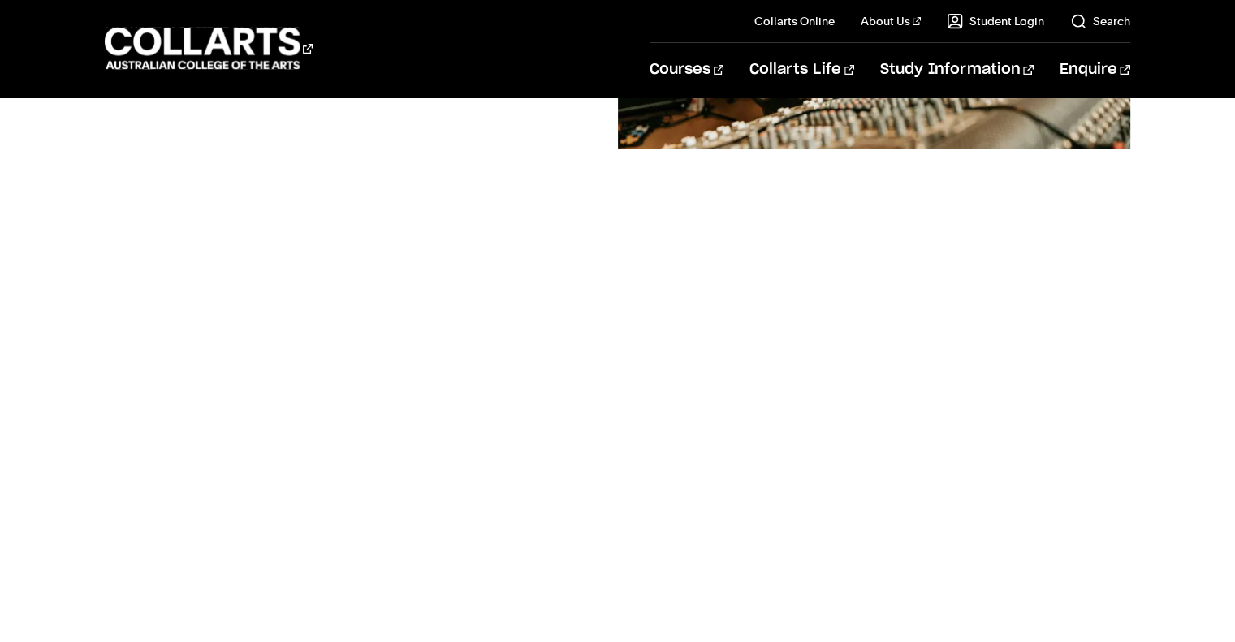
scroll to position [479, 0]
